Goal: Transaction & Acquisition: Subscribe to service/newsletter

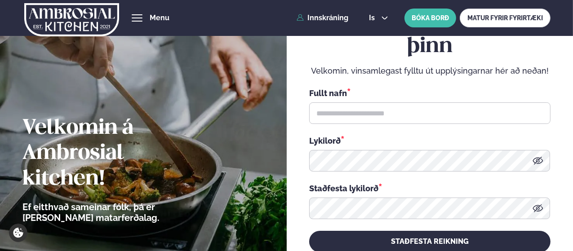
click at [321, 16] on link "Innskráning" at bounding box center [322, 18] width 52 height 8
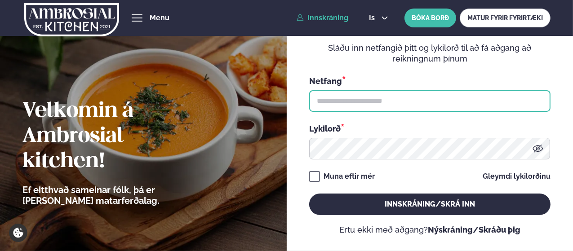
type input "**********"
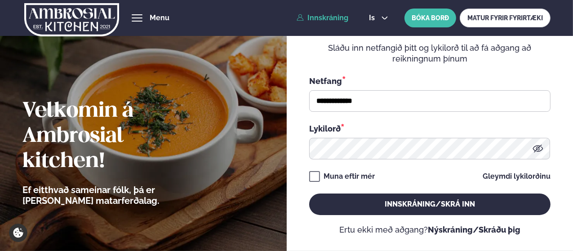
click at [375, 204] on button "Innskráning/Skrá inn" at bounding box center [429, 205] width 241 height 22
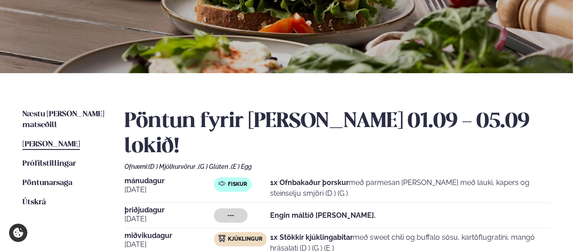
scroll to position [162, 0]
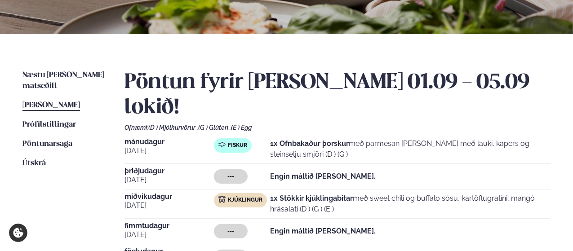
click at [44, 78] on span "Næstu [PERSON_NAME] matseðill" at bounding box center [63, 80] width 82 height 18
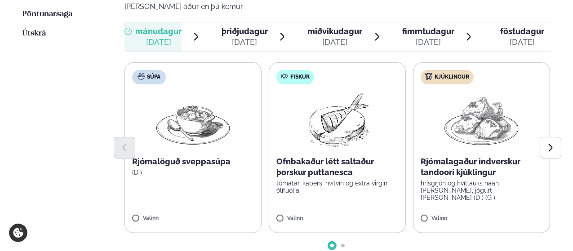
scroll to position [314, 0]
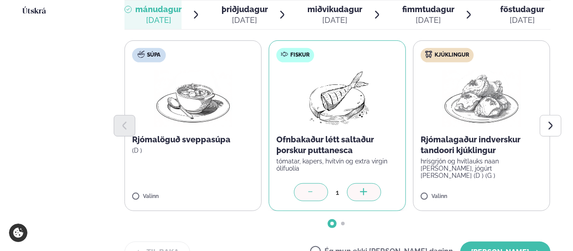
click at [501, 242] on button "[PERSON_NAME]" at bounding box center [505, 253] width 90 height 22
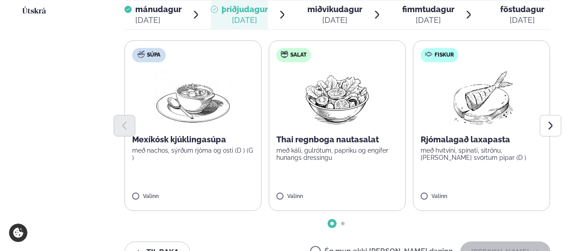
scroll to position [150, 0]
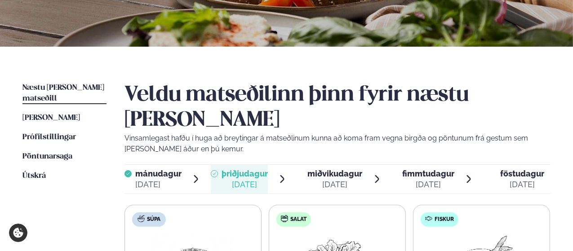
click at [329, 168] on div "miðvikudagur mið." at bounding box center [334, 173] width 55 height 11
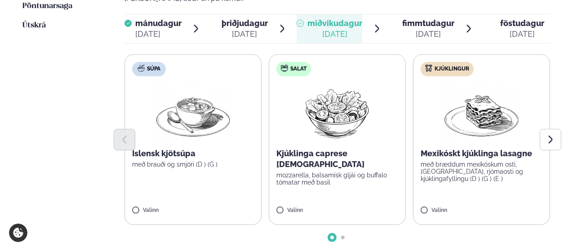
scroll to position [316, 0]
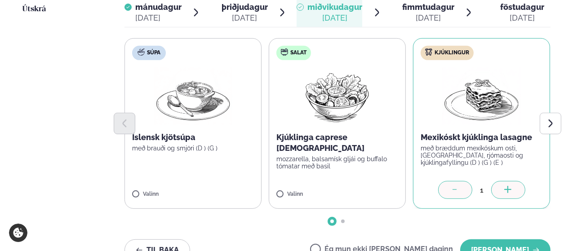
click at [513, 239] on button "[PERSON_NAME]" at bounding box center [505, 250] width 90 height 22
